Goal: Task Accomplishment & Management: Manage account settings

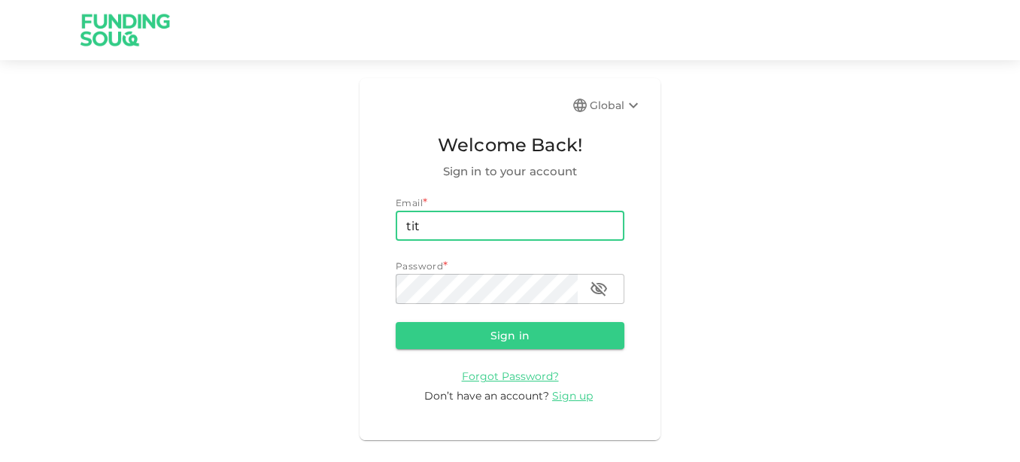
type input "[EMAIL_ADDRESS][DOMAIN_NAME]"
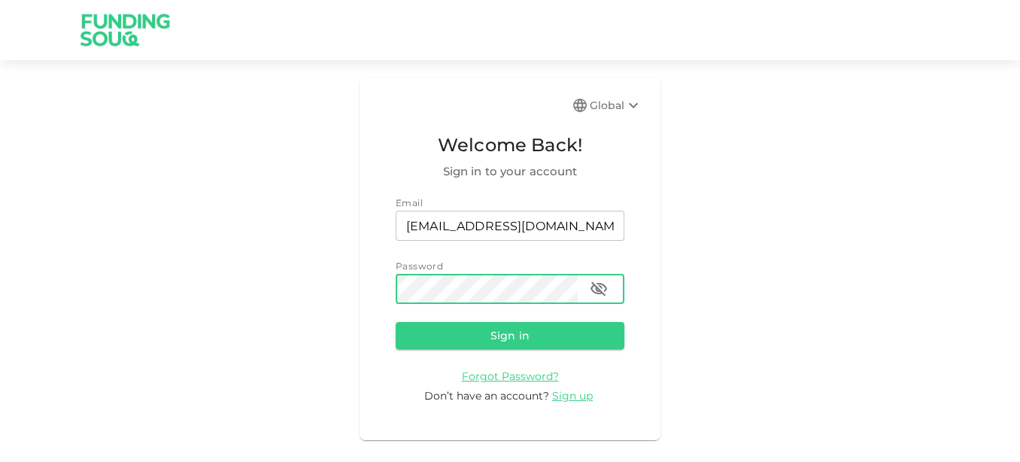
click at [396, 322] on button "Sign in" at bounding box center [510, 335] width 229 height 27
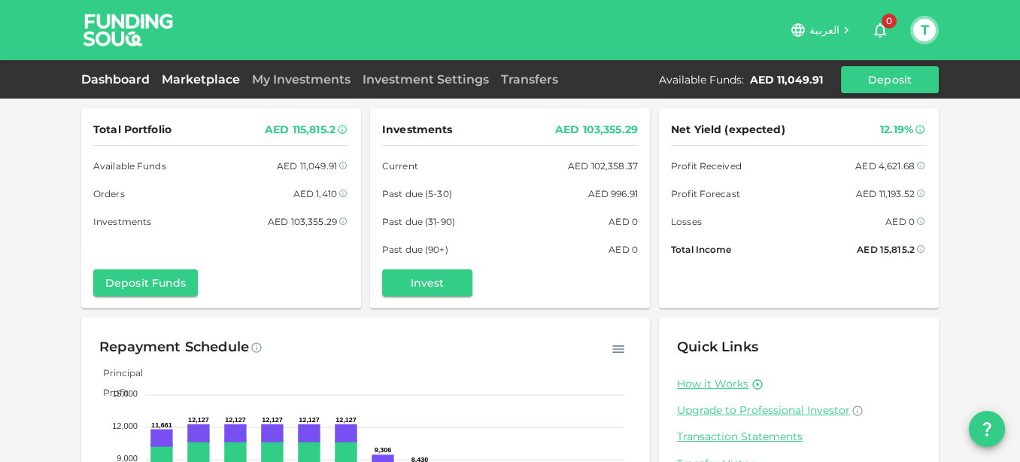
click at [202, 84] on link "Marketplace" at bounding box center [201, 79] width 90 height 14
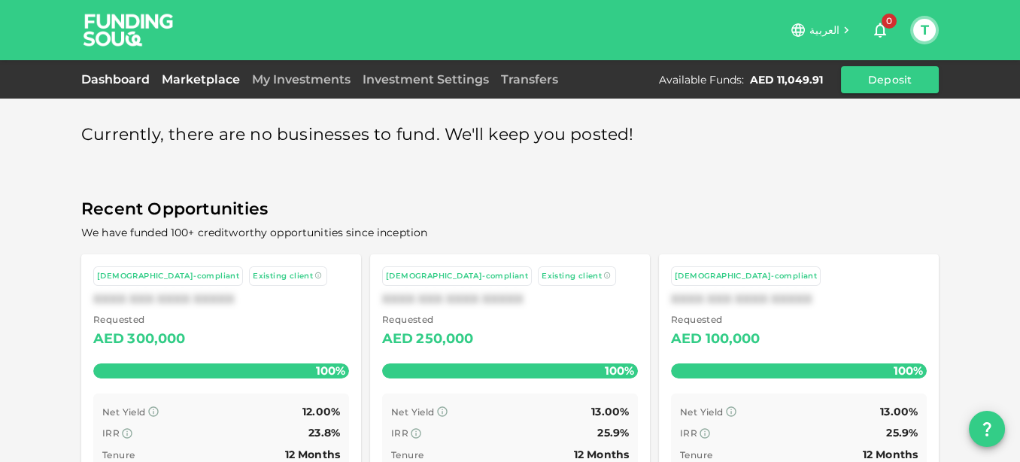
click at [116, 79] on link "Dashboard" at bounding box center [118, 79] width 74 height 14
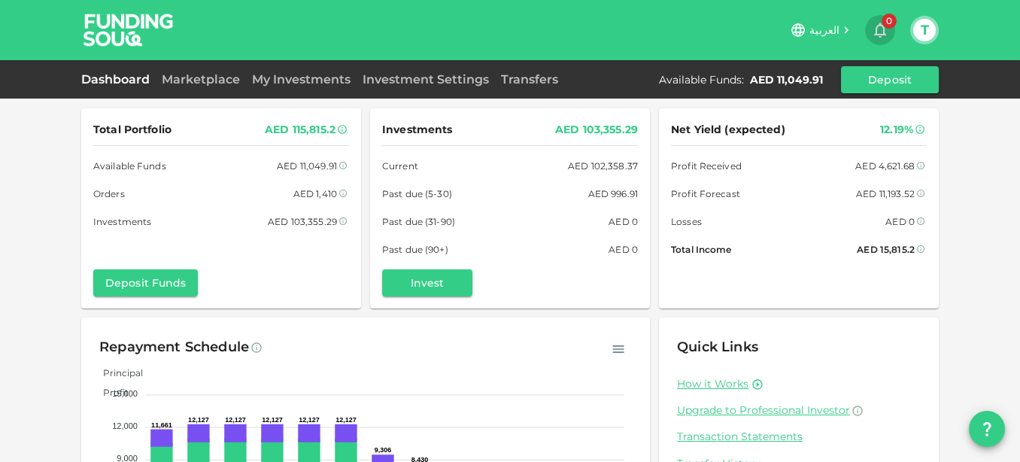
click at [881, 25] on icon "button" at bounding box center [880, 30] width 12 height 15
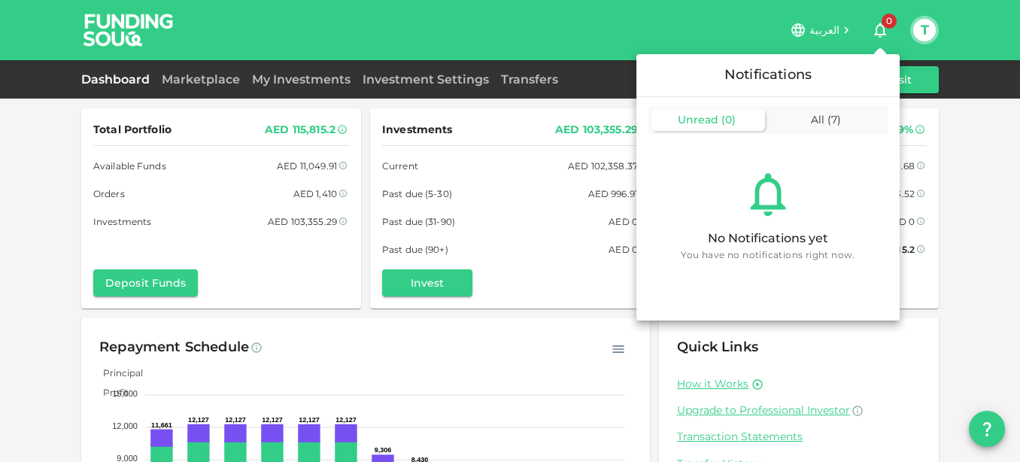
click at [701, 120] on span "Unread" at bounding box center [698, 120] width 41 height 14
click at [821, 117] on span "All" at bounding box center [818, 120] width 14 height 14
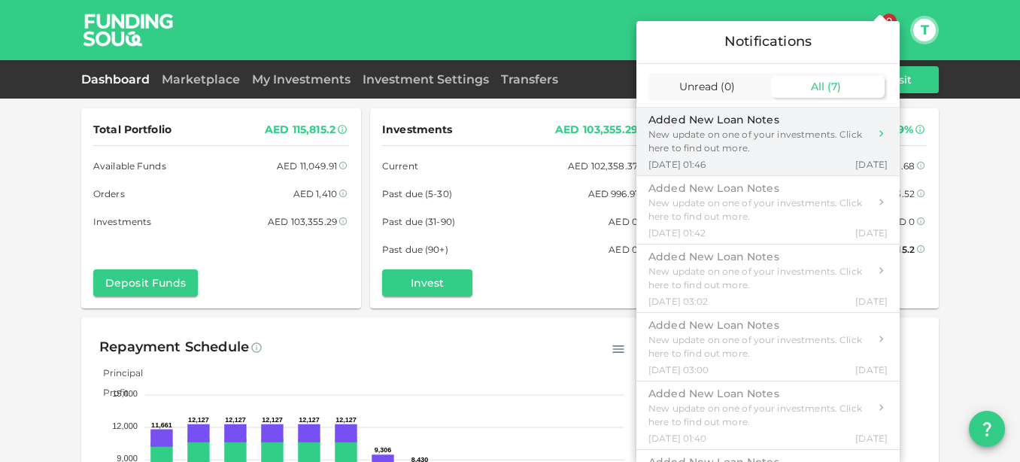
click at [728, 138] on div "New update on one of your investments. Click here to find out more." at bounding box center [758, 141] width 220 height 27
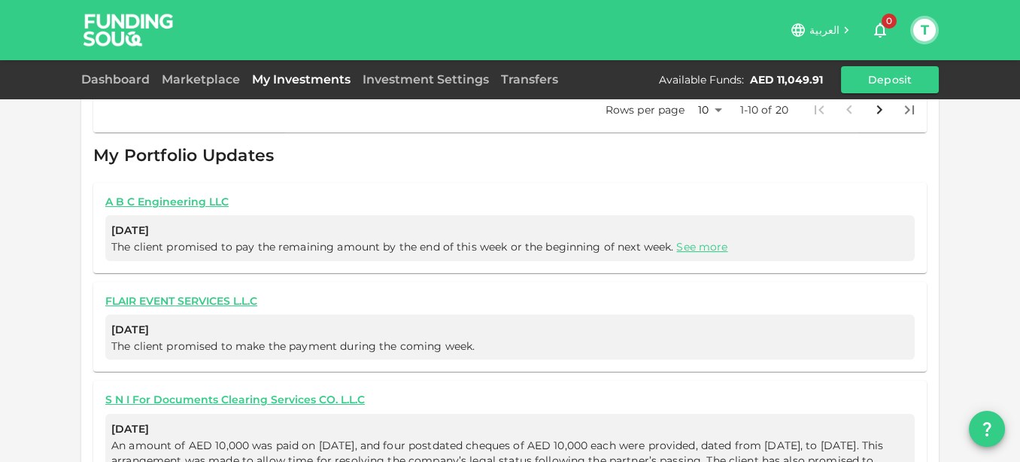
scroll to position [877, 0]
click at [909, 22] on div "العربية 0 T" at bounding box center [557, 30] width 763 height 30
click at [916, 25] on button "T" at bounding box center [924, 30] width 23 height 23
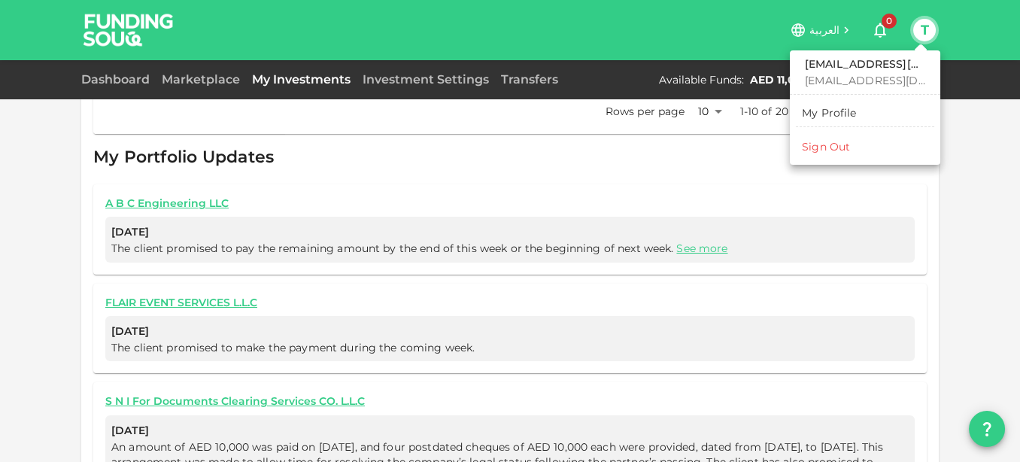
click at [817, 145] on div "Sign Out" at bounding box center [826, 146] width 48 height 15
